Goal: Transaction & Acquisition: Obtain resource

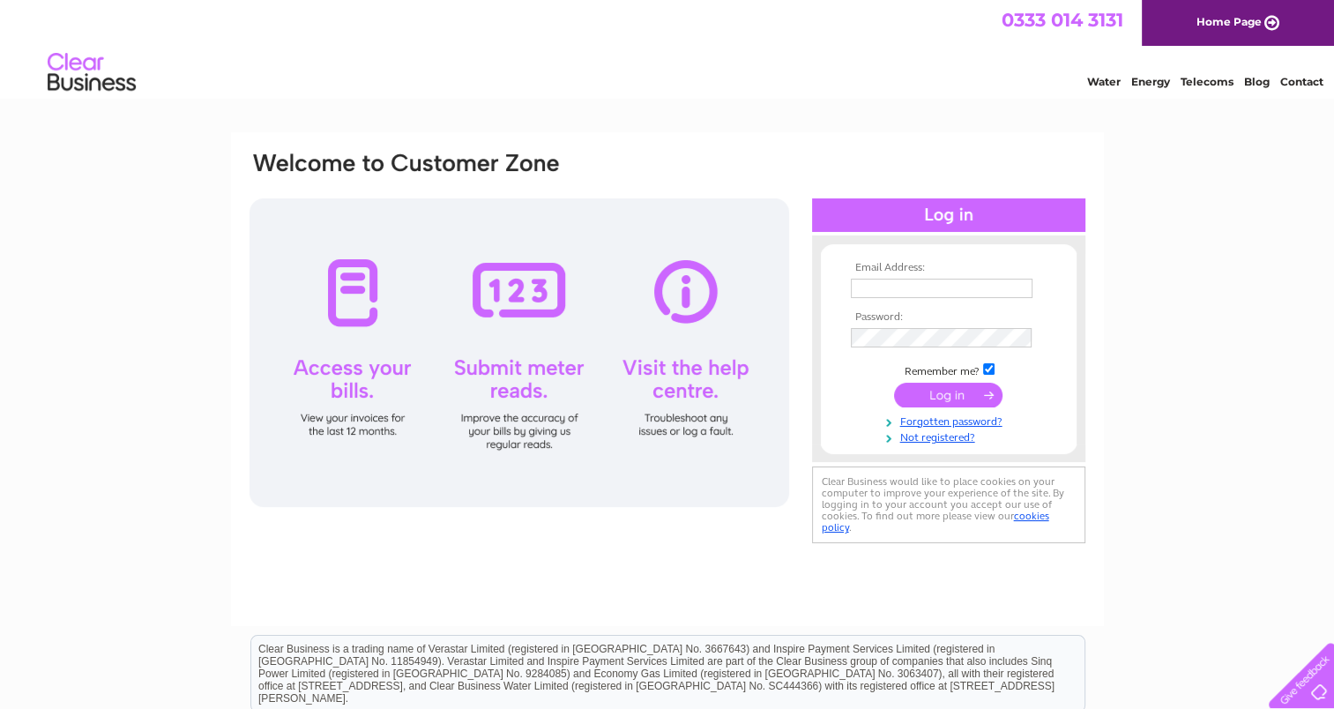
type input "pennalview@hotmail.com"
click at [949, 394] on input "submit" at bounding box center [948, 395] width 108 height 25
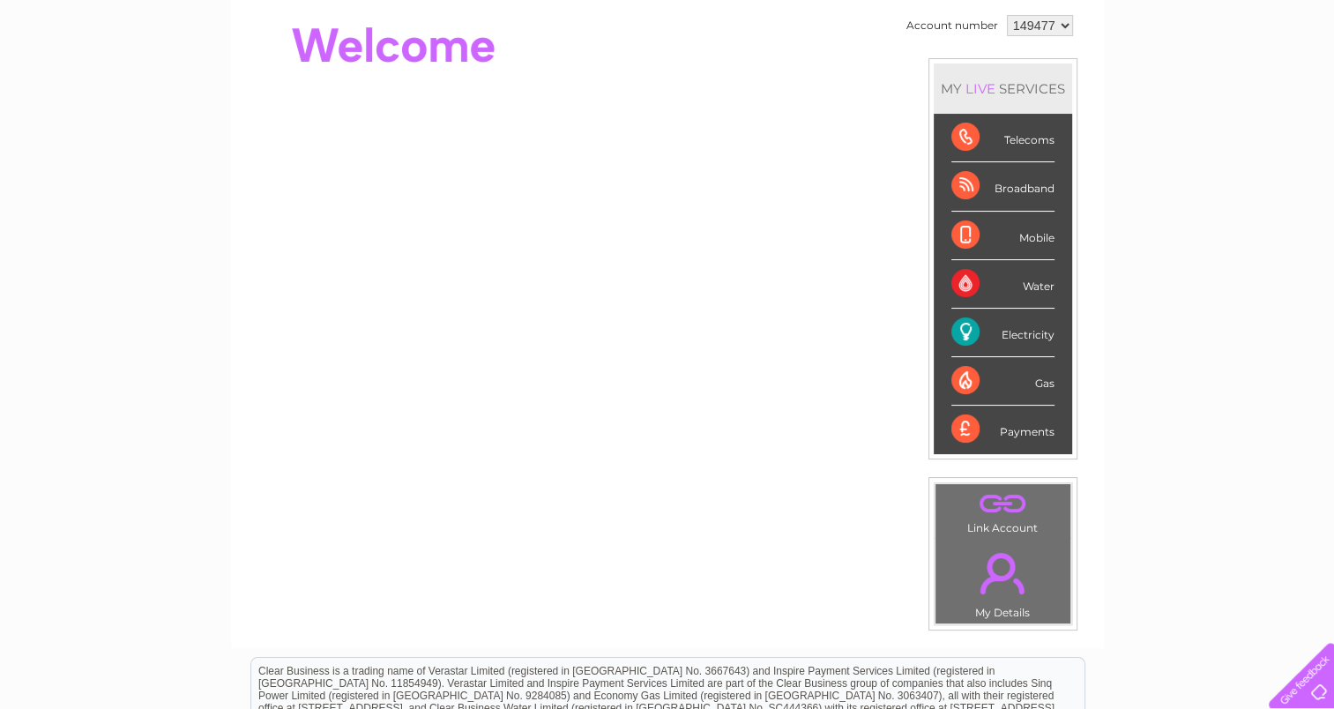
scroll to position [176, 0]
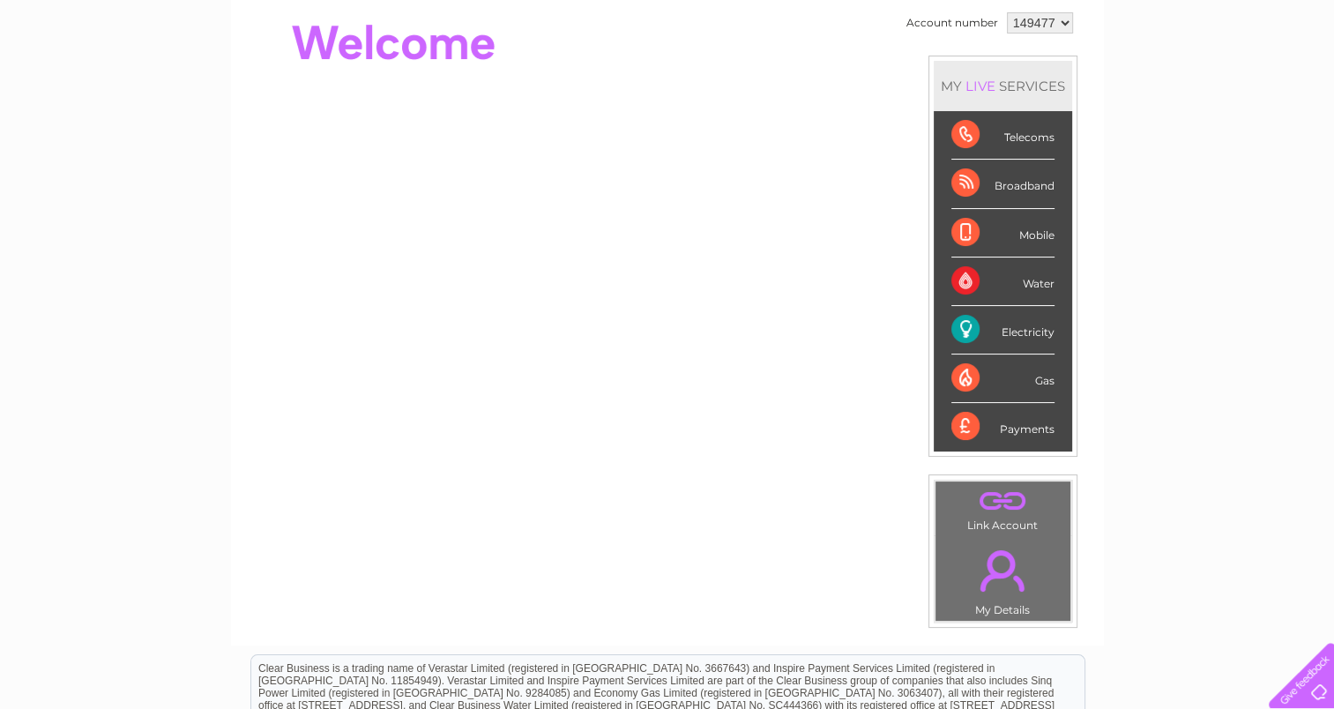
click at [974, 332] on div "Electricity" at bounding box center [1003, 330] width 103 height 49
drag, startPoint x: 974, startPoint y: 332, endPoint x: 1035, endPoint y: 334, distance: 61.8
click at [1035, 334] on div "Electricity" at bounding box center [1003, 330] width 103 height 49
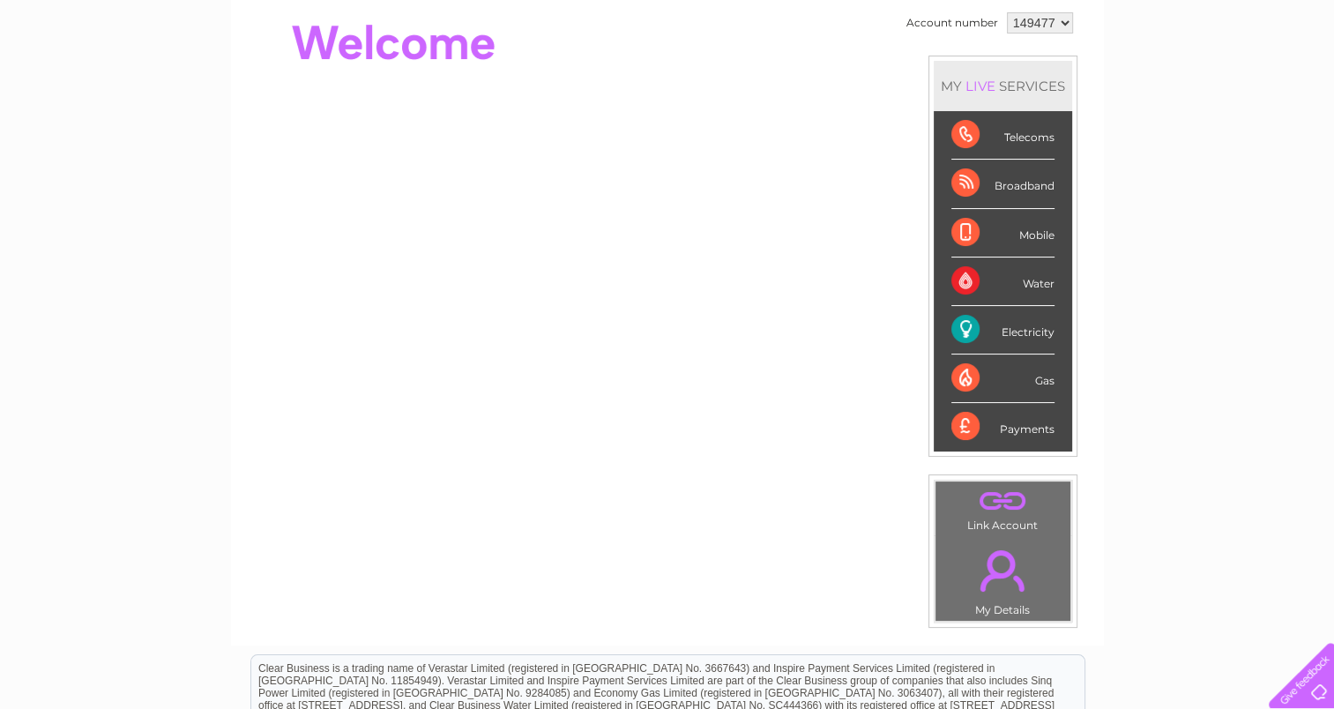
scroll to position [0, 0]
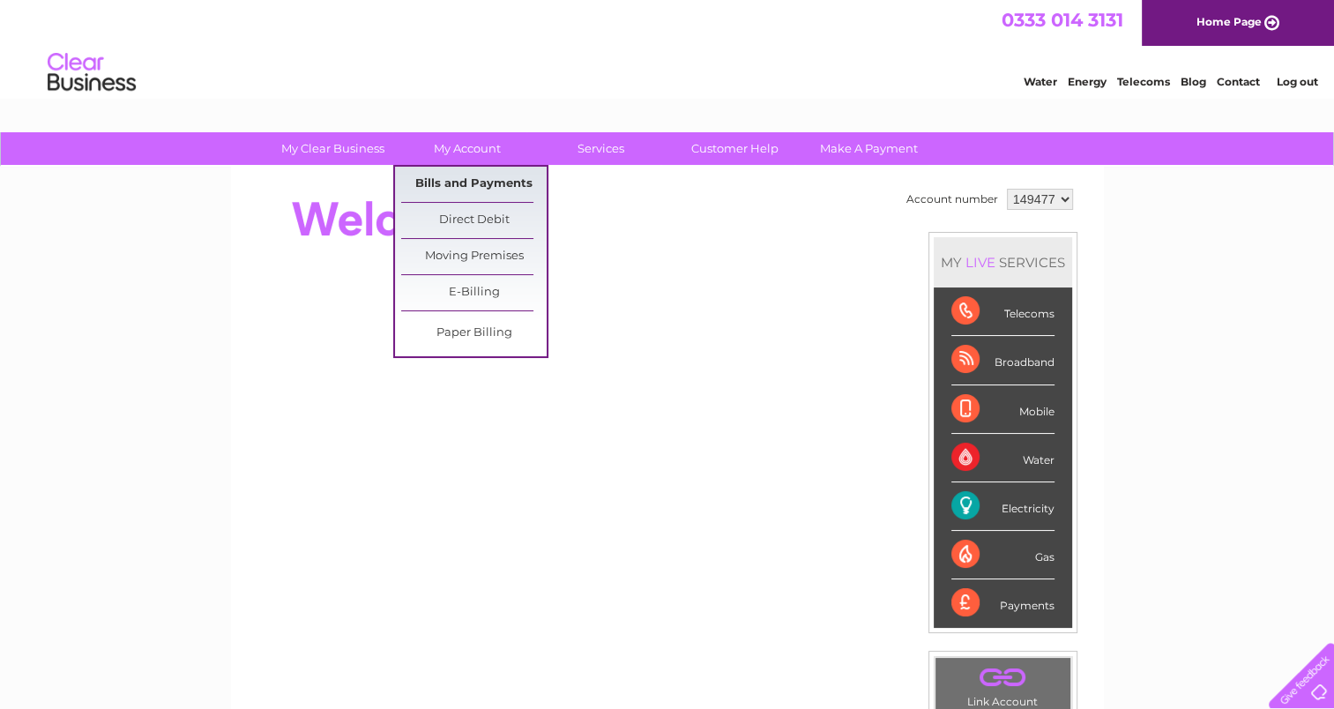
click at [464, 173] on link "Bills and Payments" at bounding box center [474, 184] width 146 height 35
drag, startPoint x: 464, startPoint y: 173, endPoint x: 475, endPoint y: 181, distance: 13.9
click at [475, 181] on link "Bills and Payments" at bounding box center [474, 184] width 146 height 35
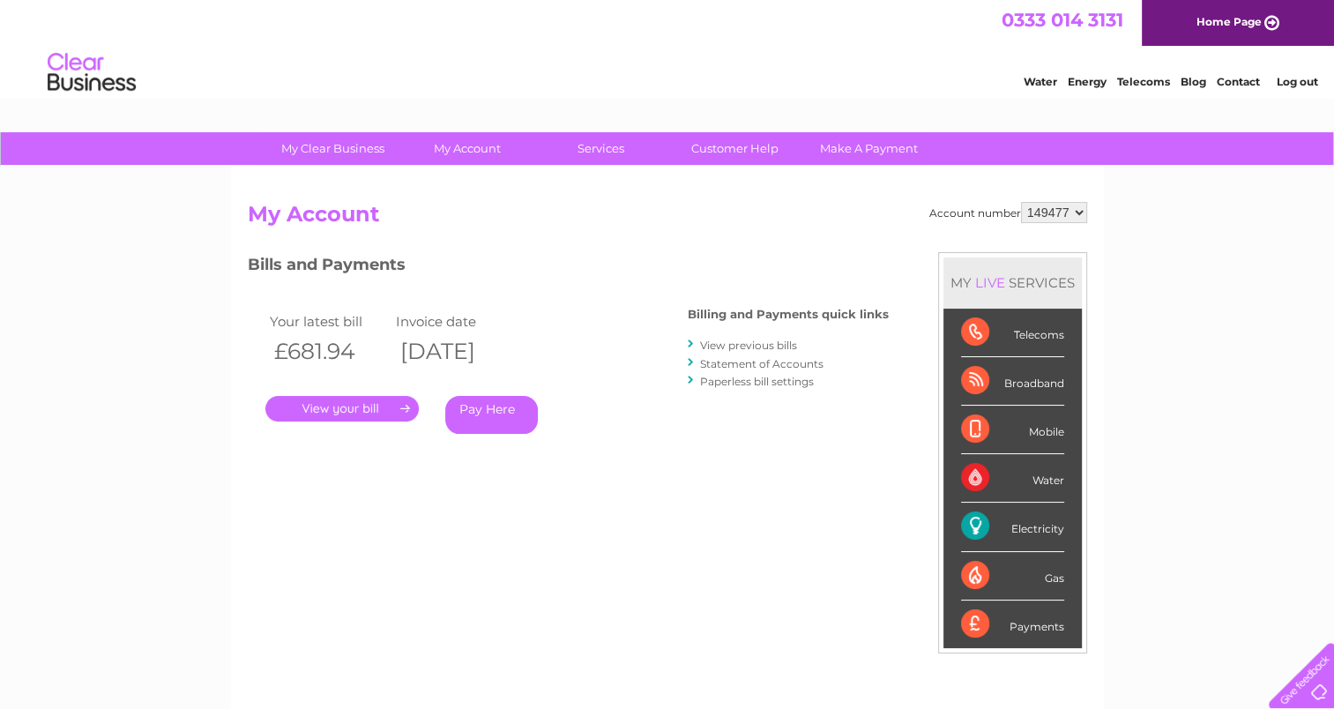
click at [339, 405] on link "." at bounding box center [341, 409] width 153 height 26
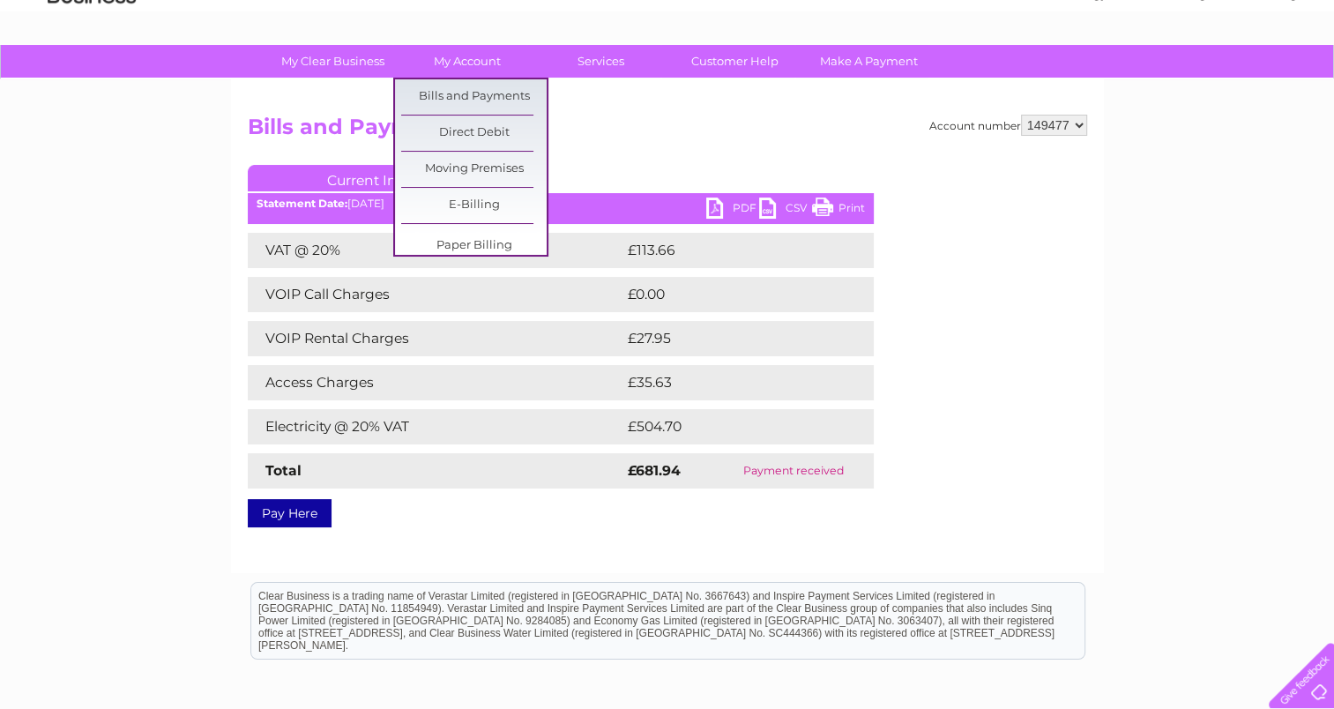
scroll to position [88, 0]
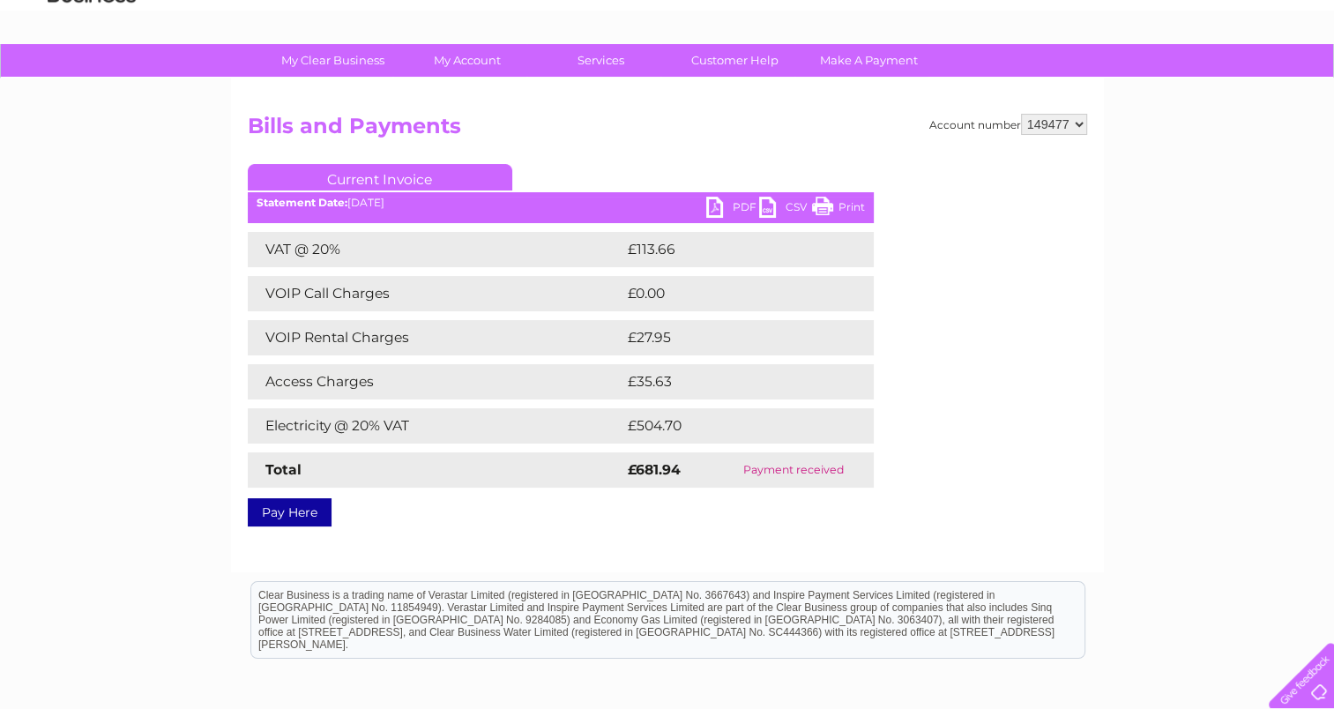
click at [716, 217] on link "PDF" at bounding box center [732, 210] width 53 height 26
